Goal: Information Seeking & Learning: Understand process/instructions

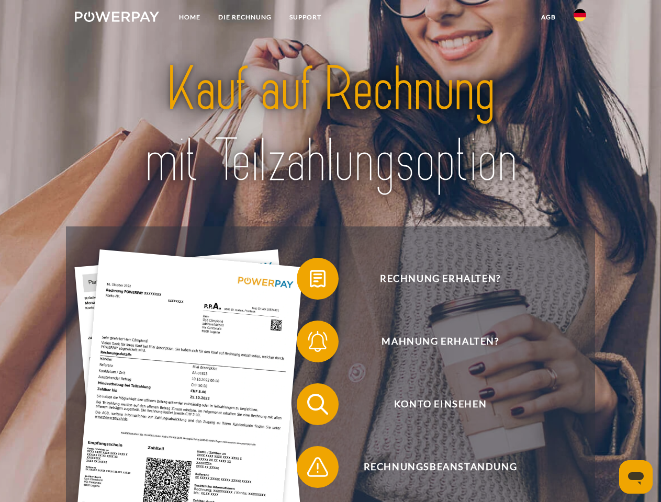
click at [117, 18] on img at bounding box center [117, 17] width 84 height 10
click at [580, 18] on img at bounding box center [579, 15] width 13 height 13
click at [548, 17] on link "agb" at bounding box center [548, 17] width 32 height 19
click at [310, 281] on span at bounding box center [302, 279] width 52 height 52
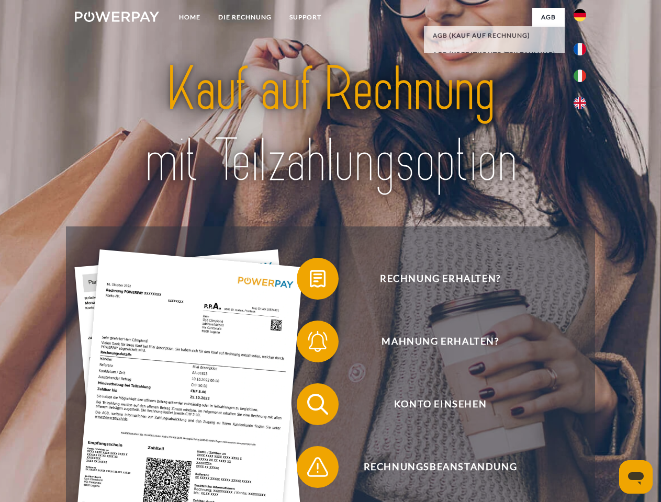
click at [310, 344] on span at bounding box center [302, 342] width 52 height 52
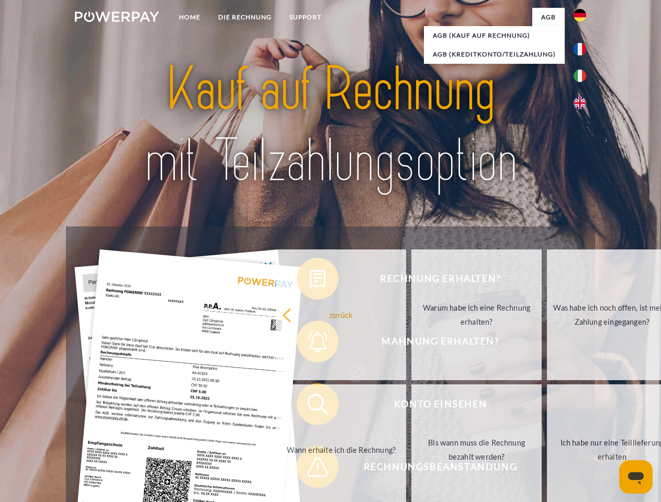
click at [411, 407] on link "Bis wann muss die Rechnung bezahlt werden?" at bounding box center [476, 450] width 130 height 131
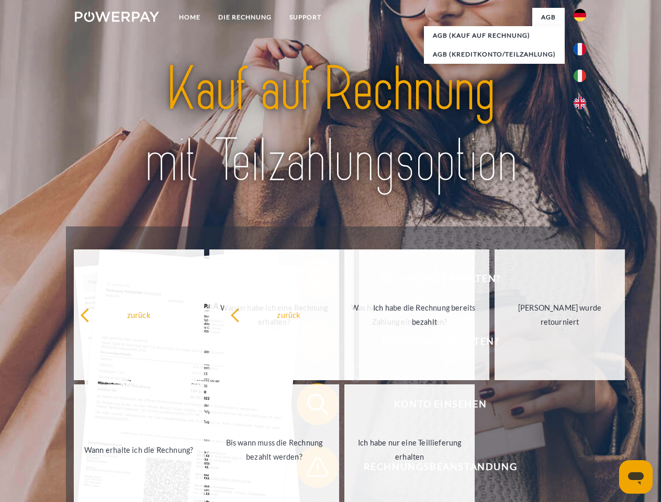
click at [310, 469] on span at bounding box center [302, 467] width 52 height 52
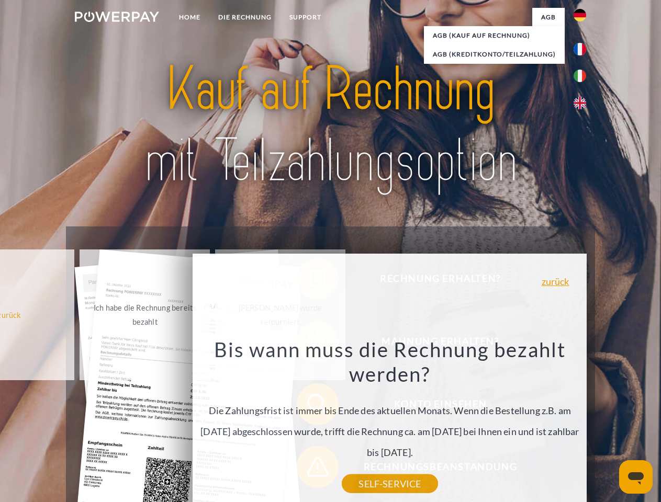
click at [636, 477] on icon "Messaging-Fenster öffnen" at bounding box center [636, 478] width 16 height 13
